Goal: Navigation & Orientation: Find specific page/section

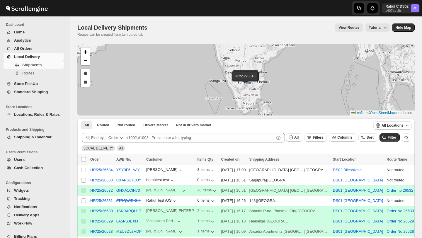
scroll to position [16, 0]
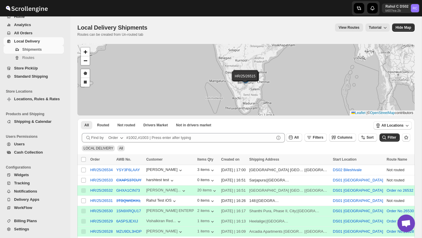
click at [27, 143] on span "Users" at bounding box center [38, 144] width 49 height 6
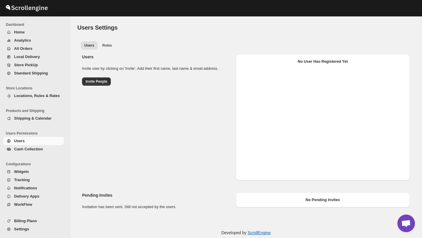
select select "637b767fbaab0276b10c91d5"
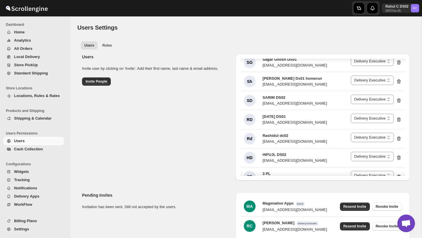
scroll to position [191, 0]
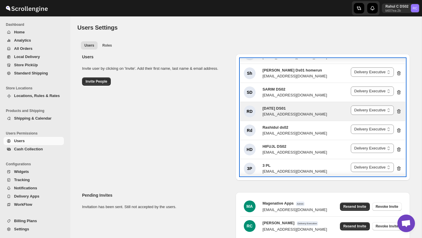
click at [281, 111] on div "gasecig398@owlny.com" at bounding box center [294, 114] width 64 height 6
click at [271, 105] on h3 "Raja DS01" at bounding box center [294, 108] width 64 height 6
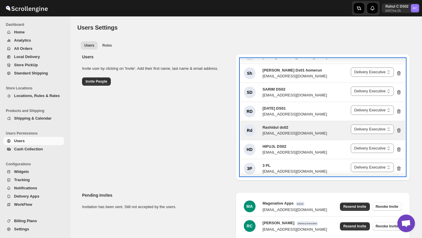
click at [279, 130] on div "Rd Rashidul ds02 vaseno4694@minduls.com Delivery Executive Manager Admin Delive…" at bounding box center [322, 130] width 165 height 19
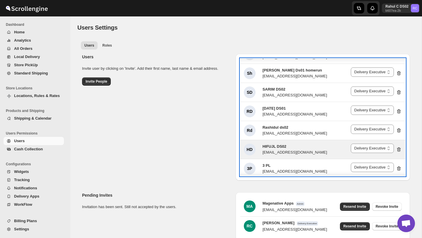
click at [282, 149] on div "cepali9173@intady.com" at bounding box center [294, 152] width 64 height 6
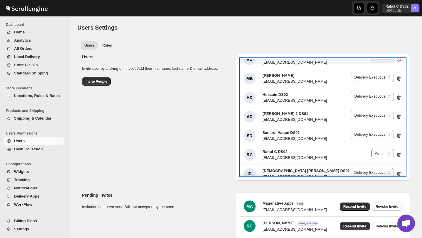
scroll to position [0, 0]
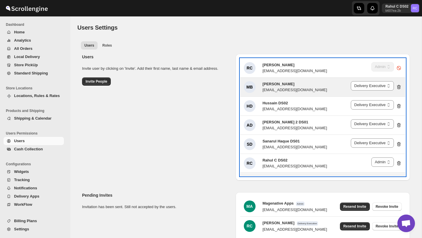
click at [284, 91] on div "voweh79617@daypey.com" at bounding box center [294, 90] width 64 height 6
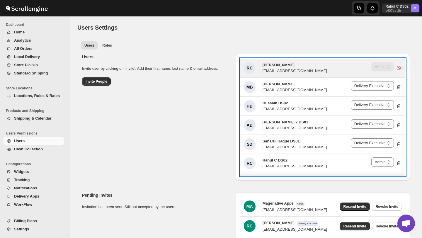
click at [273, 70] on div "pukhraj@home-run.co" at bounding box center [294, 71] width 64 height 6
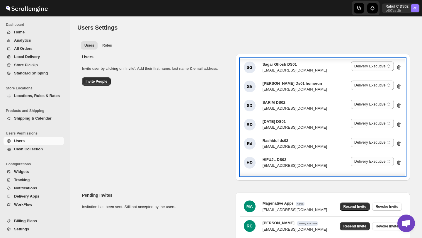
scroll to position [182, 0]
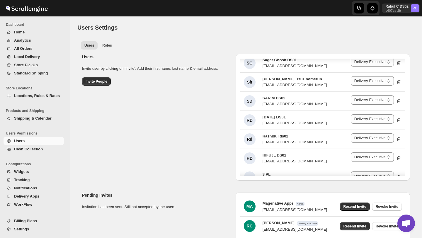
click at [24, 195] on span "Delivery Apps" at bounding box center [26, 196] width 25 height 4
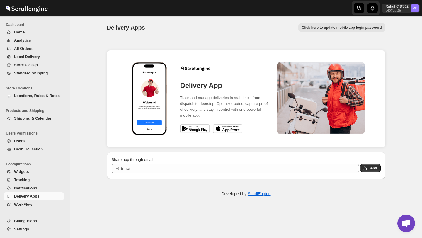
click at [34, 187] on span "Notifications" at bounding box center [25, 188] width 23 height 4
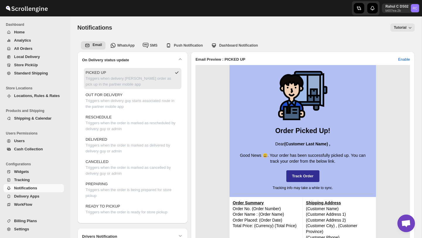
click at [28, 179] on span "Tracking" at bounding box center [22, 179] width 16 height 4
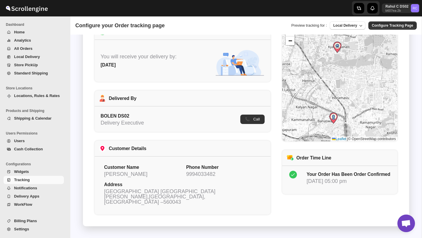
scroll to position [81, 0]
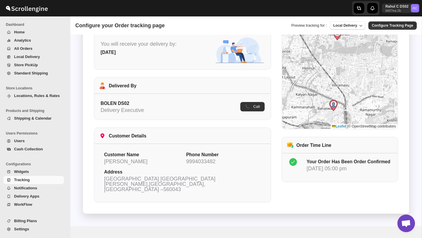
click at [21, 174] on span "Widgets" at bounding box center [38, 172] width 49 height 6
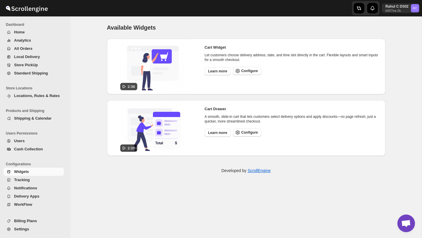
click at [37, 98] on span "Locations, Rules & Rates" at bounding box center [38, 96] width 49 height 6
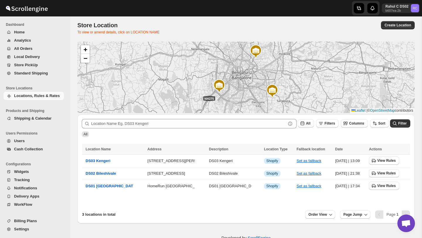
scroll to position [17, 0]
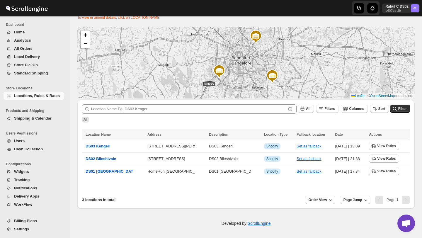
click at [31, 206] on span "WorkFlow" at bounding box center [38, 204] width 49 height 6
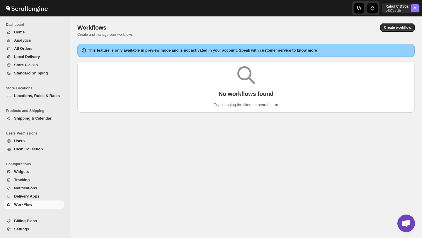
click at [31, 193] on span "Delivery Apps" at bounding box center [38, 196] width 49 height 6
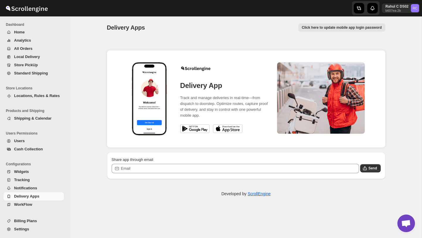
click at [28, 178] on span "Tracking" at bounding box center [22, 179] width 16 height 4
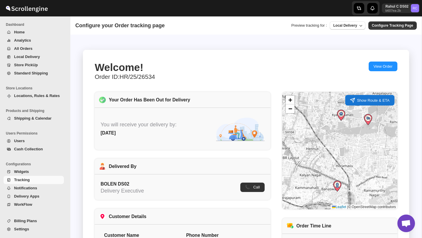
click at [28, 174] on span "Widgets" at bounding box center [38, 172] width 49 height 6
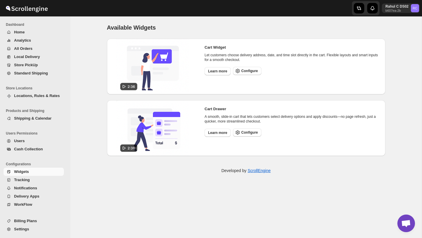
click at [27, 152] on span "Cash Collection" at bounding box center [38, 149] width 49 height 6
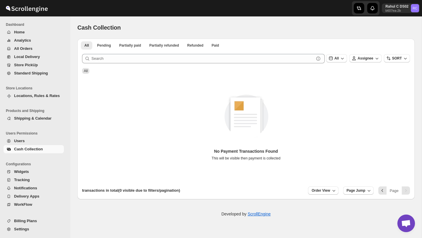
click at [25, 137] on button "Users" at bounding box center [34, 141] width 60 height 8
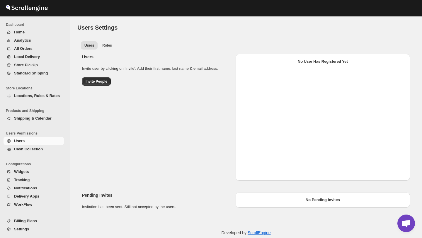
select select "637b767fbaab0276b10c91d5"
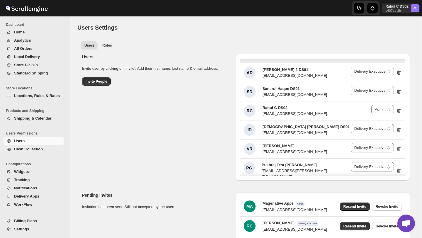
scroll to position [53, 0]
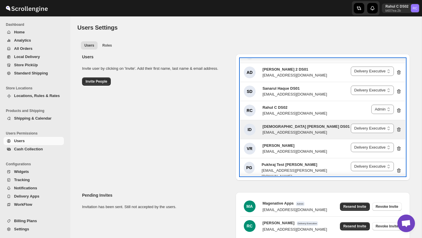
click at [253, 129] on div "ID" at bounding box center [250, 130] width 12 height 12
click at [262, 131] on div "vixib74172@ikowat.com" at bounding box center [305, 132] width 87 height 6
click at [261, 138] on div "ID Islam Laskar DS01 vixib74172@ikowat.com Delivery Executive Manager Admin Del…" at bounding box center [322, 129] width 165 height 19
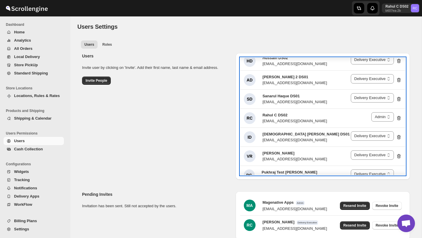
scroll to position [36, 0]
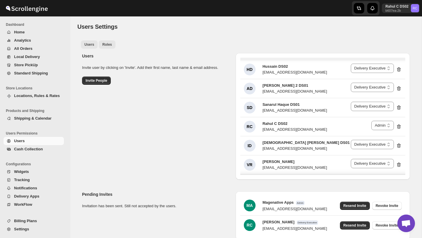
click at [106, 44] on span "Roles" at bounding box center [107, 44] width 10 height 5
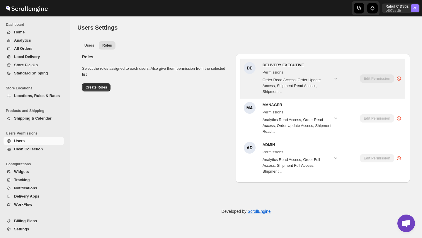
click at [336, 86] on div "Order Read Access, Order Update Access, Shipment Read Access, Shipment..." at bounding box center [300, 84] width 76 height 19
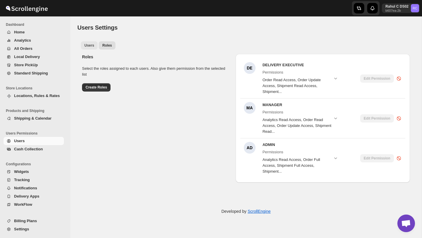
click at [90, 48] on button "Users" at bounding box center [89, 45] width 17 height 8
select select "637b767fbaab0276b10c91d5"
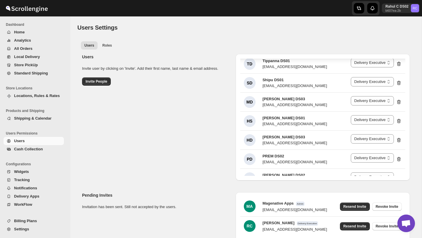
click at [21, 34] on span "Home" at bounding box center [38, 32] width 49 height 6
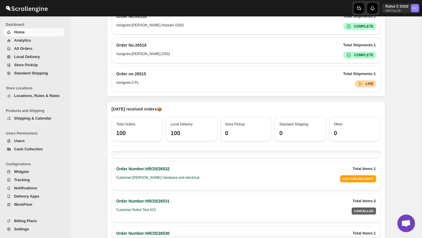
scroll to position [55, 0]
